Goal: Understand process/instructions: Learn how to perform a task or action

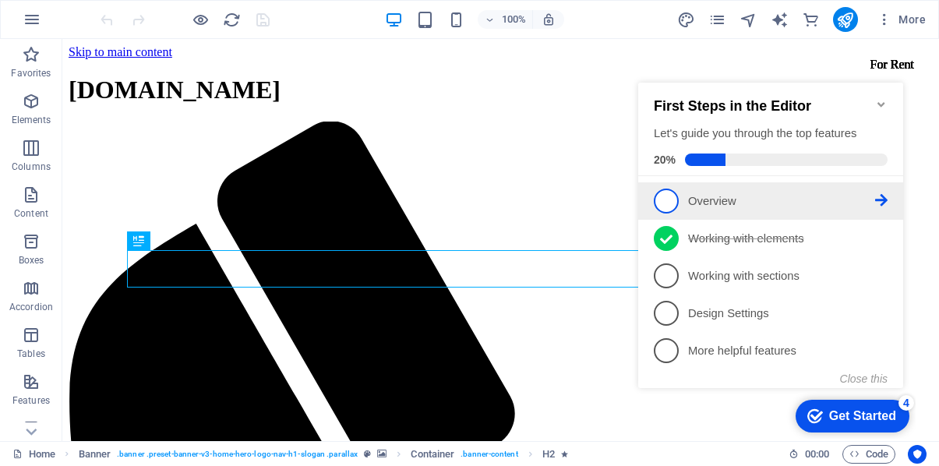
click at [706, 203] on p "Overview - incomplete" at bounding box center [781, 201] width 187 height 16
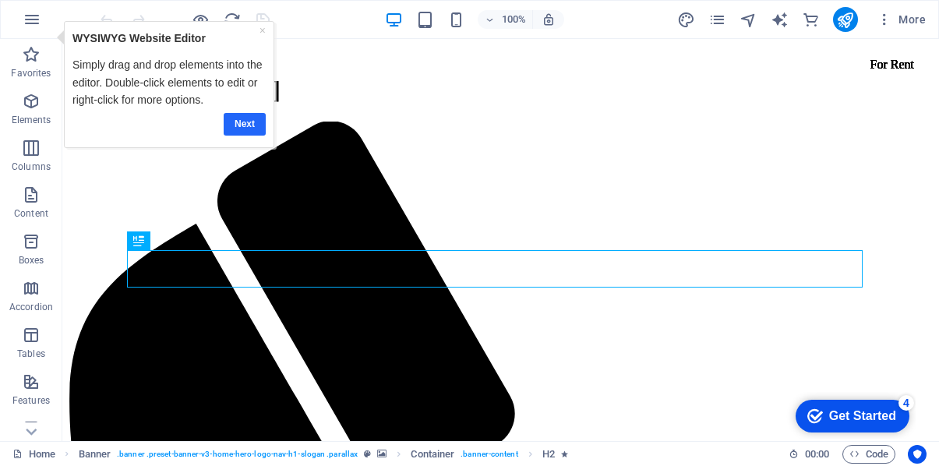
click at [257, 125] on link "Next" at bounding box center [245, 124] width 42 height 23
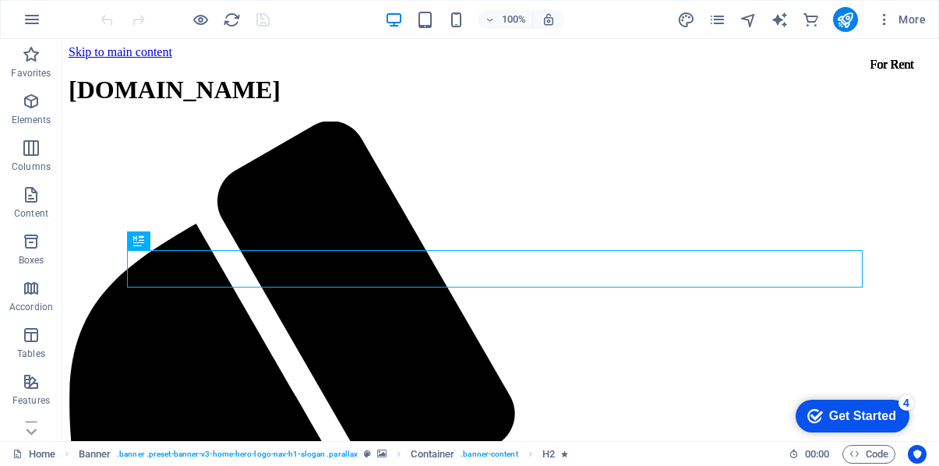
click at [859, 420] on div "Get Started" at bounding box center [862, 416] width 67 height 14
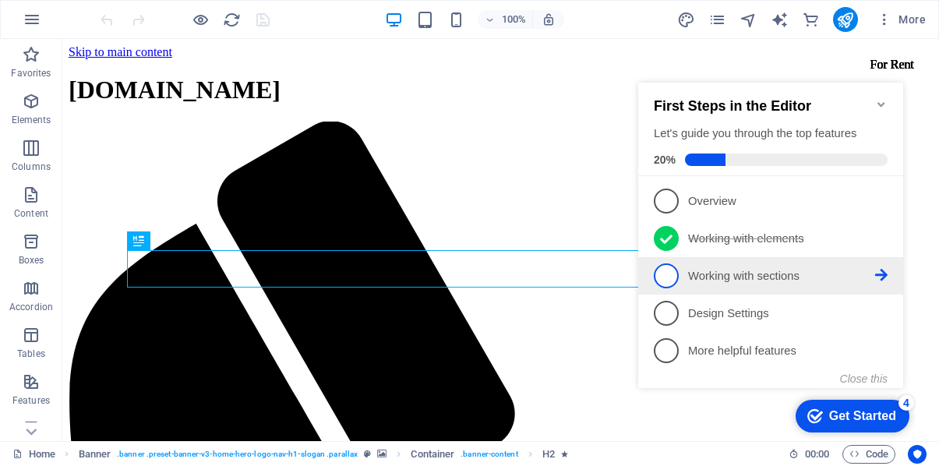
click at [737, 273] on p "Working with sections - incomplete" at bounding box center [781, 276] width 187 height 16
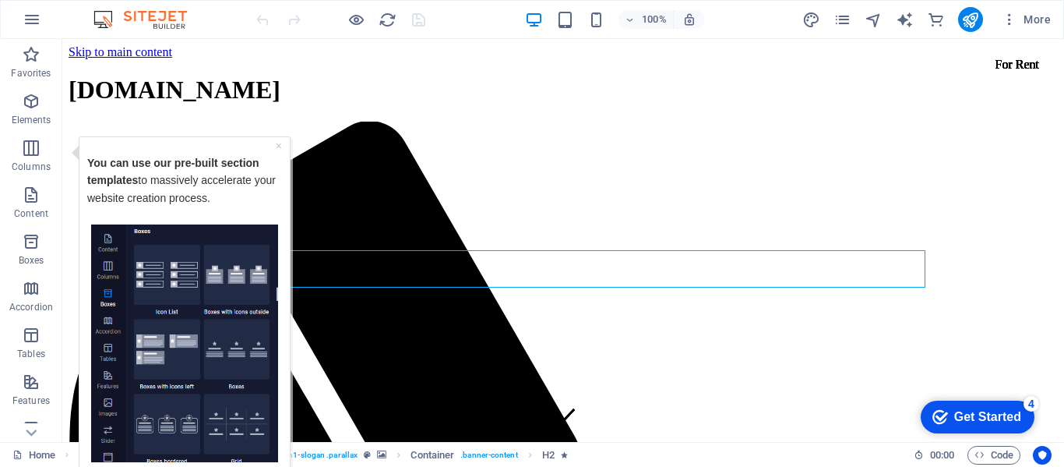
drag, startPoint x: 286, startPoint y: 299, endPoint x: 244, endPoint y: 402, distance: 111.1
click at [244, 402] on div "× You can use our pre-built section templates to massively accelerate your webs…" at bounding box center [185, 336] width 212 height 400
click at [243, 402] on img "Tooltip" at bounding box center [184, 343] width 187 height 238
click at [237, 289] on img "Tooltip" at bounding box center [184, 343] width 187 height 238
